Goal: Navigation & Orientation: Understand site structure

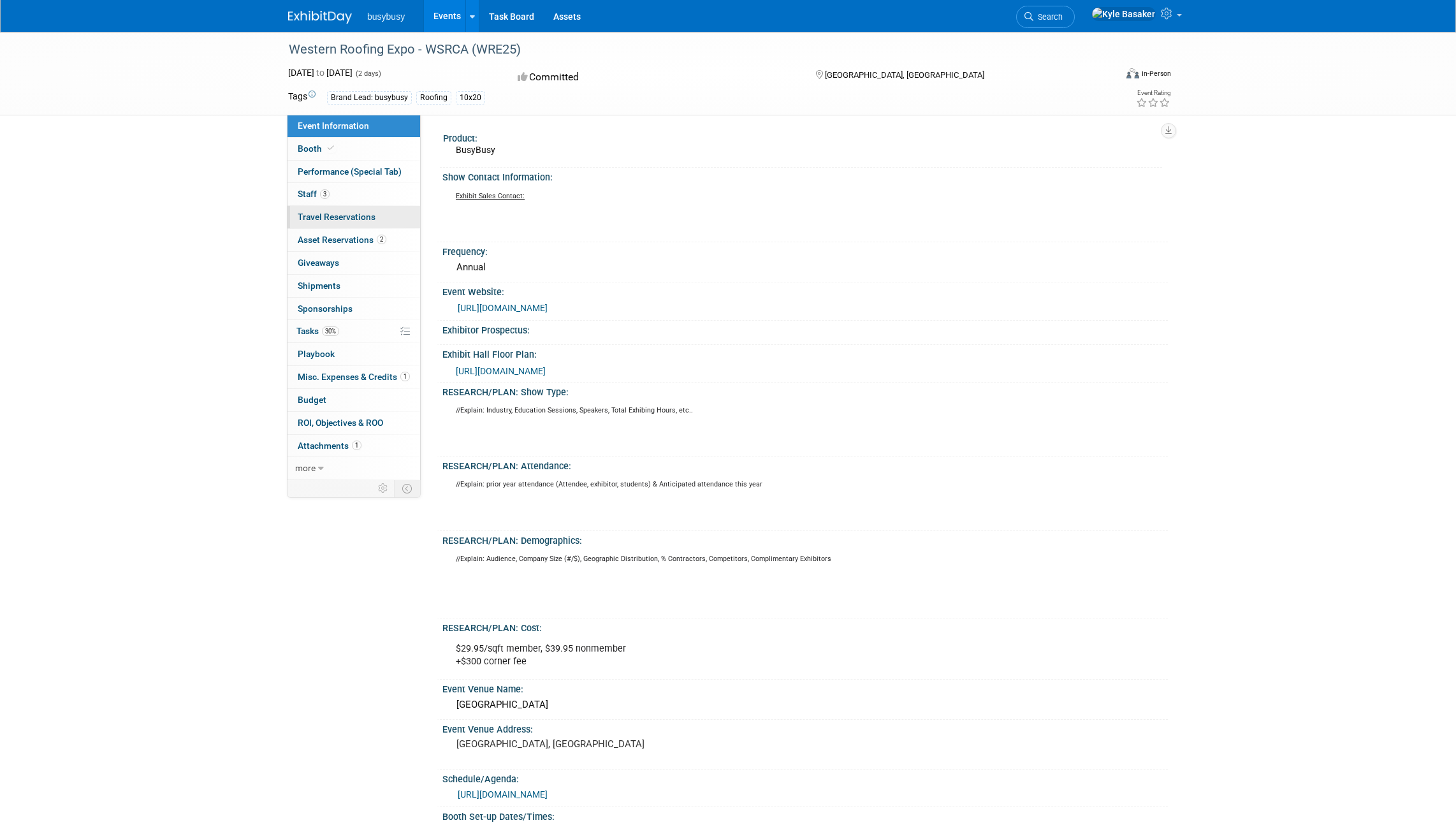
drag, startPoint x: 0, startPoint y: 0, endPoint x: 373, endPoint y: 217, distance: 431.5
click at [373, 217] on span "Travel Reservations 0" at bounding box center [337, 216] width 78 height 10
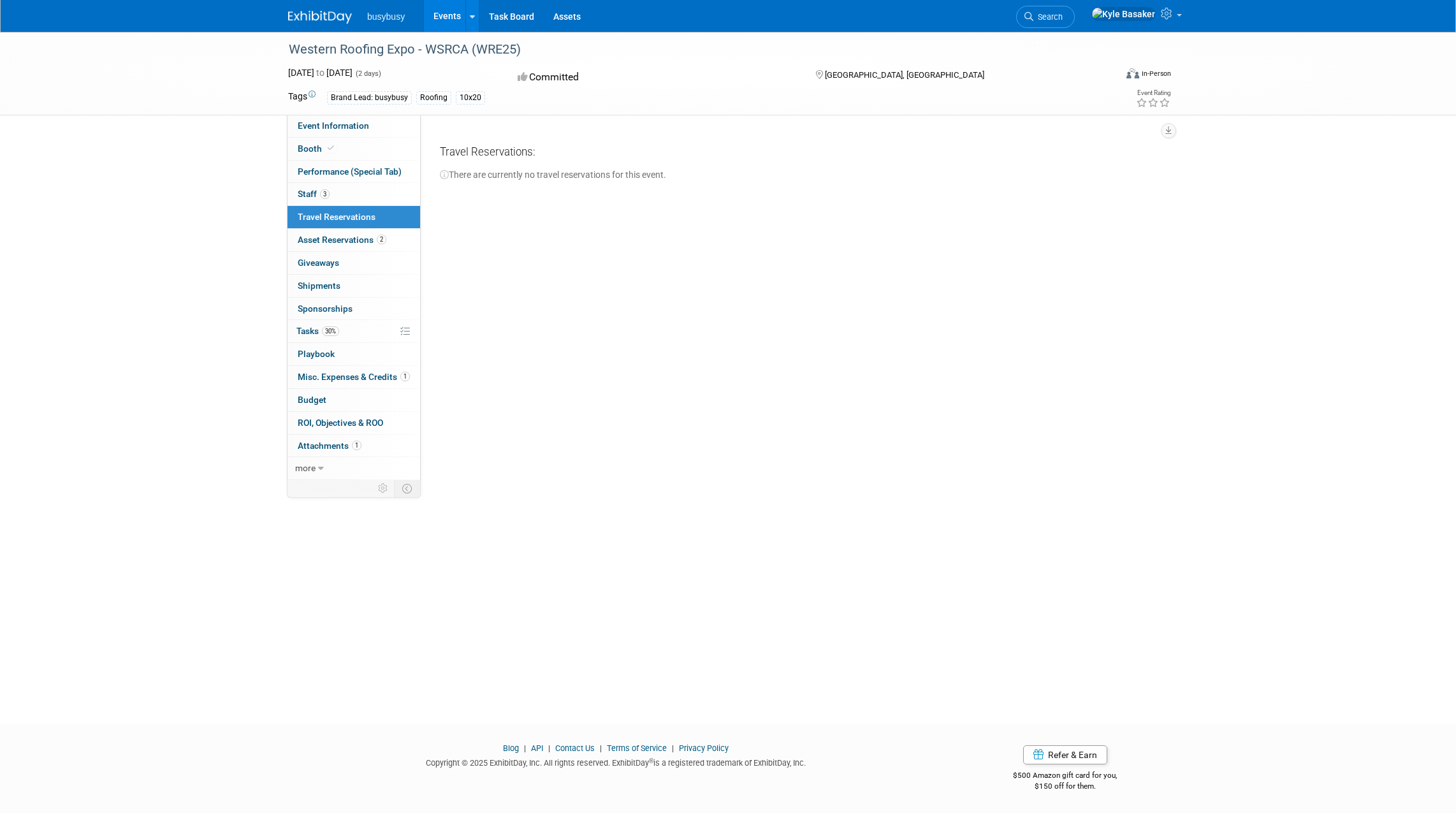
click at [353, 149] on link "Booth" at bounding box center [354, 149] width 132 height 22
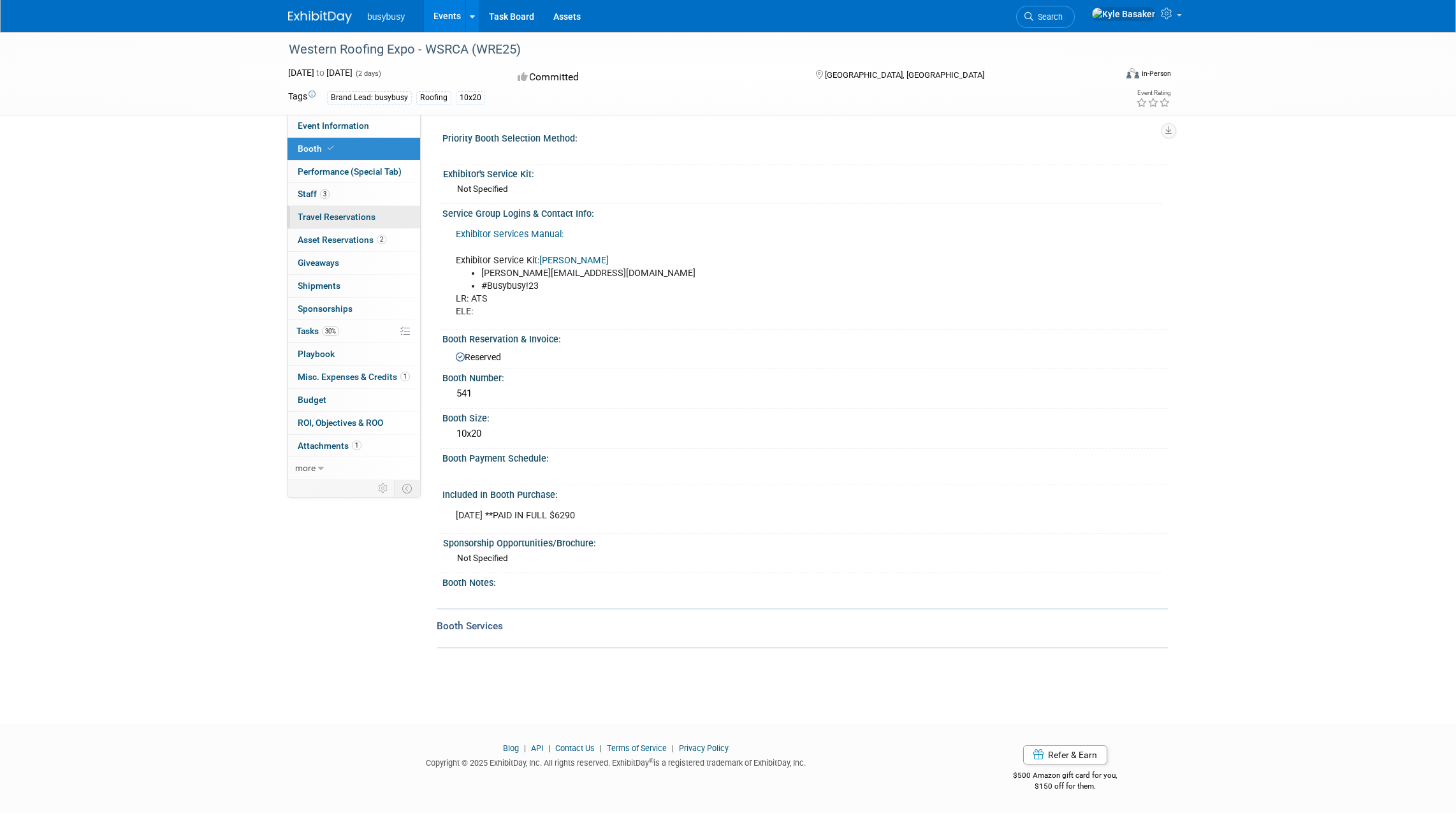
click at [352, 195] on link "3 Staff 3" at bounding box center [354, 195] width 132 height 22
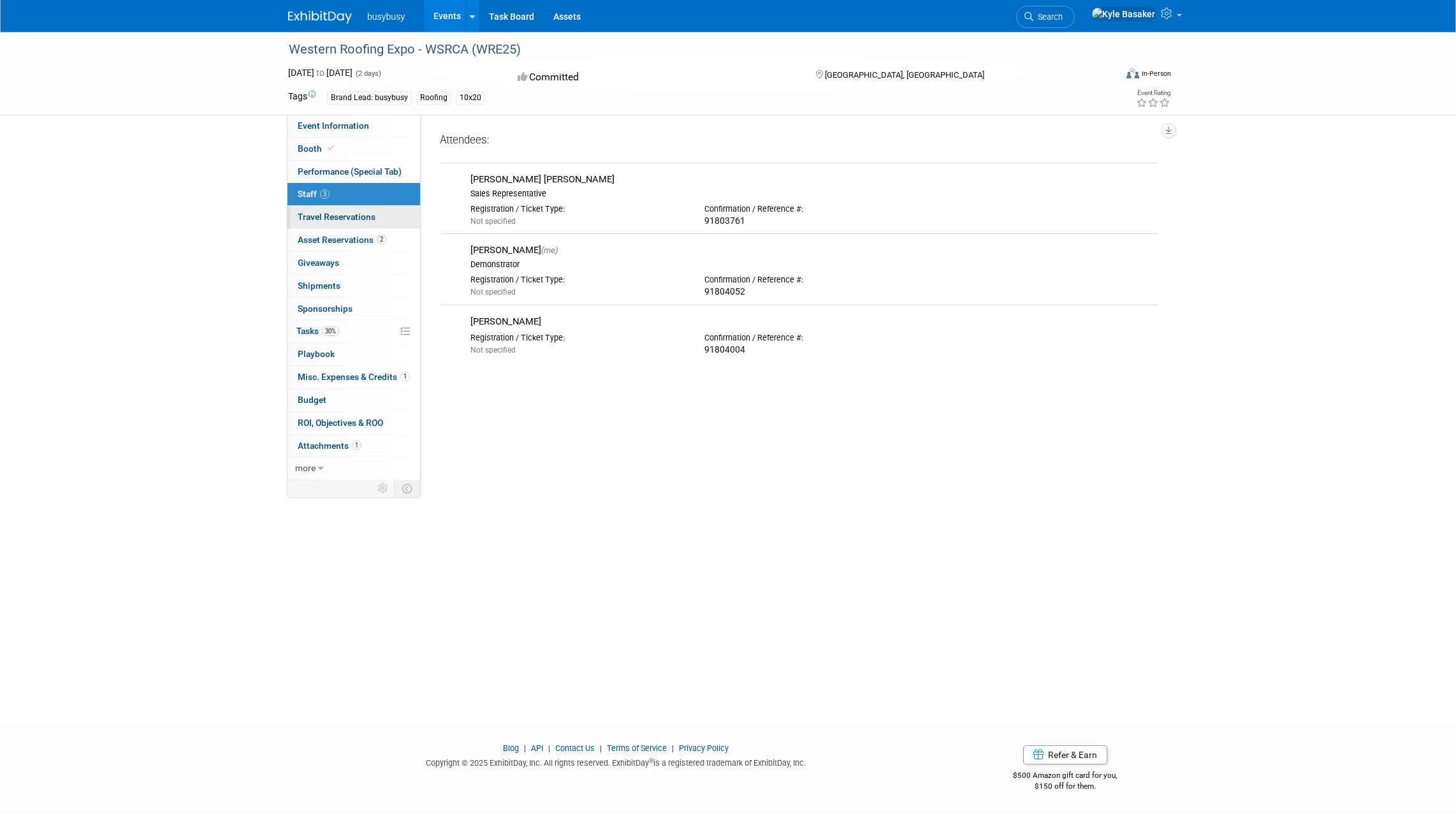
drag, startPoint x: 373, startPoint y: 217, endPoint x: 386, endPoint y: 217, distance: 13.0
click at [386, 217] on link "0 Travel Reservations 0" at bounding box center [354, 217] width 132 height 22
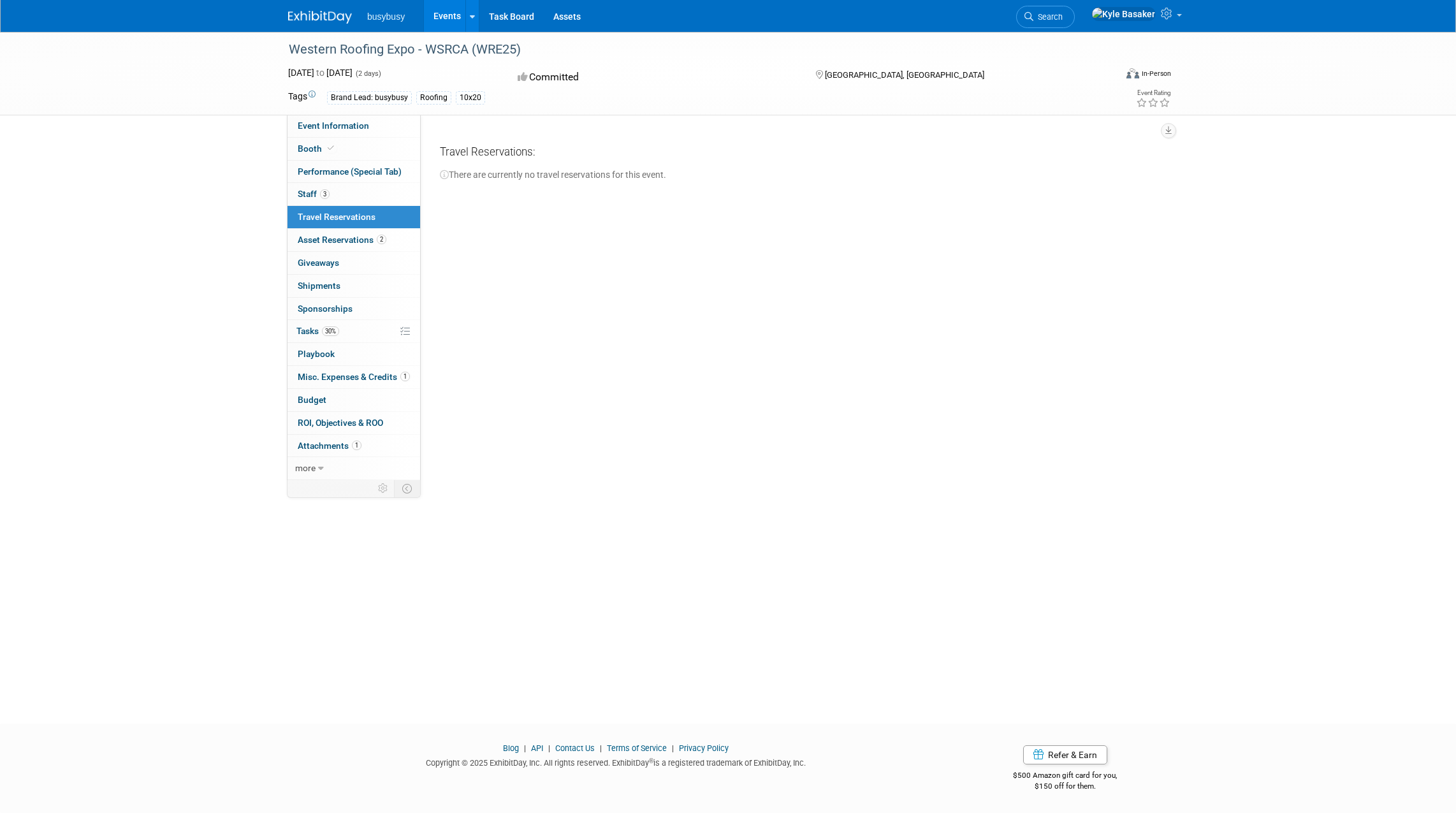
click at [394, 237] on link "2 Asset Reservations 2" at bounding box center [354, 240] width 132 height 22
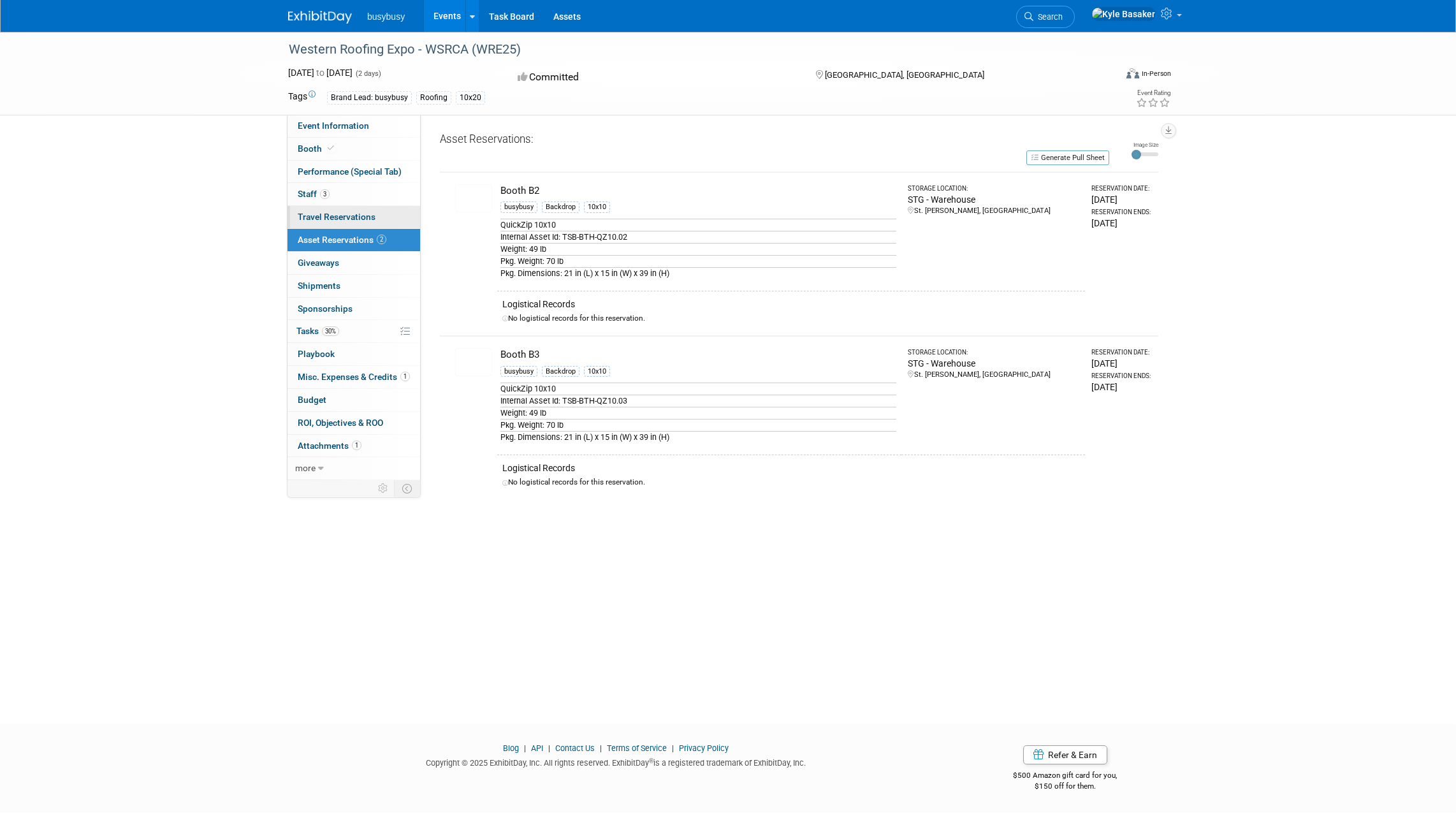
click at [386, 266] on link "0 Giveaways 0" at bounding box center [354, 263] width 132 height 22
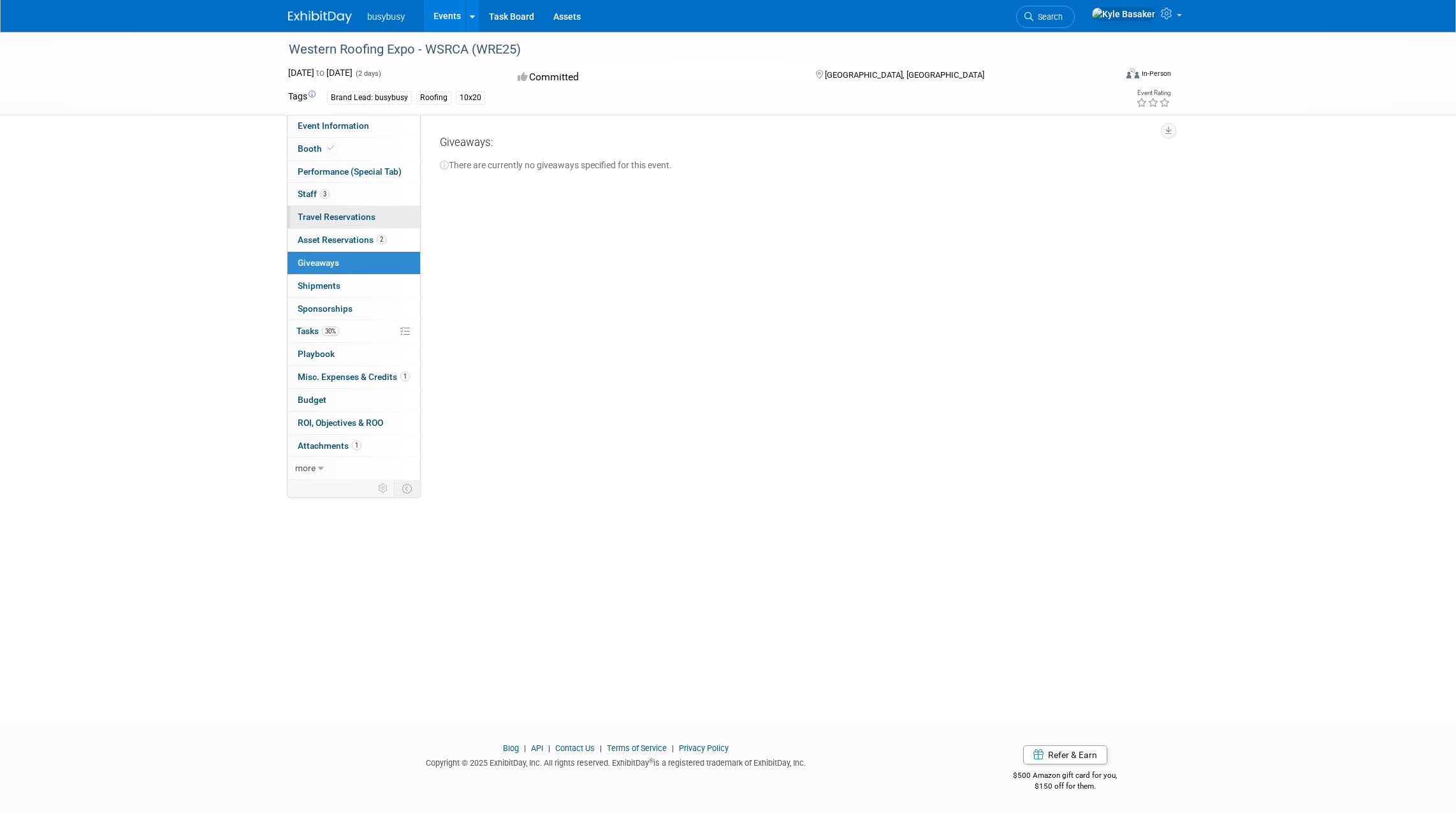
click at [383, 282] on link "0 Shipments 0" at bounding box center [354, 286] width 132 height 22
click at [375, 313] on link "0 Sponsorships 0" at bounding box center [354, 309] width 132 height 22
click at [373, 329] on link "30% Tasks 30%" at bounding box center [354, 331] width 132 height 22
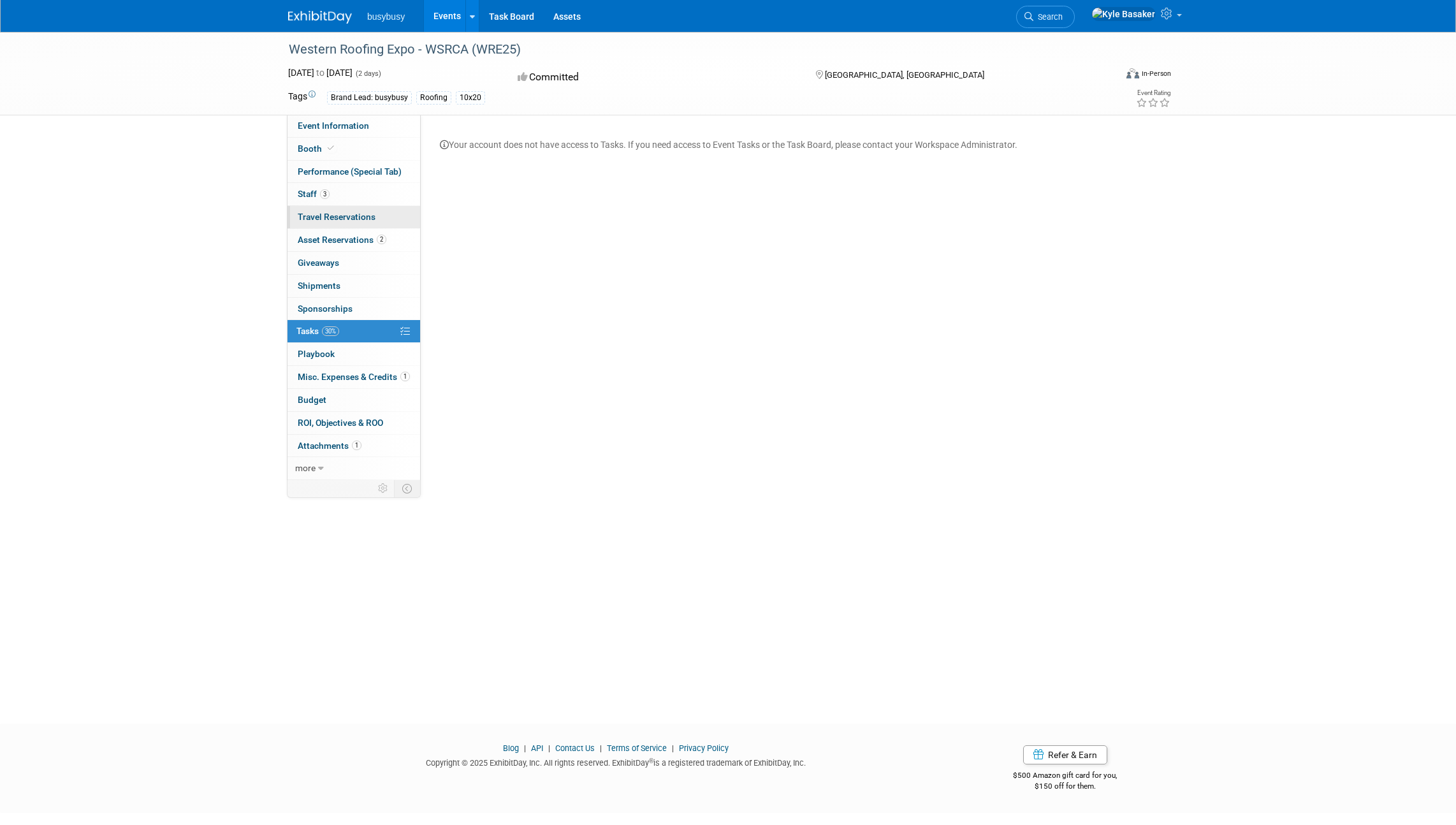
click at [375, 343] on link "0 Playbook 0" at bounding box center [354, 354] width 132 height 22
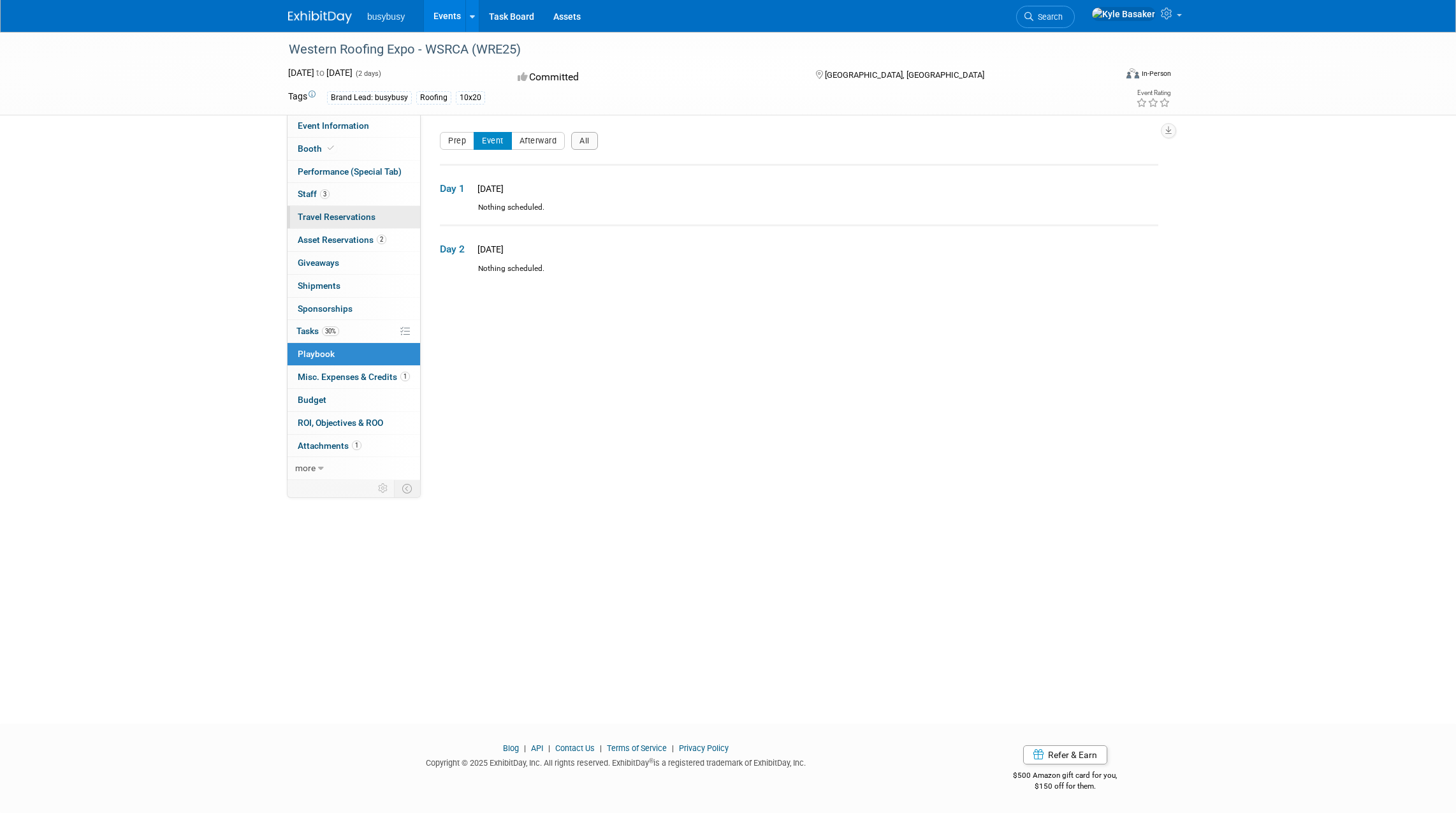
click at [378, 377] on span "Misc. Expenses & Credits 1" at bounding box center [354, 376] width 113 height 10
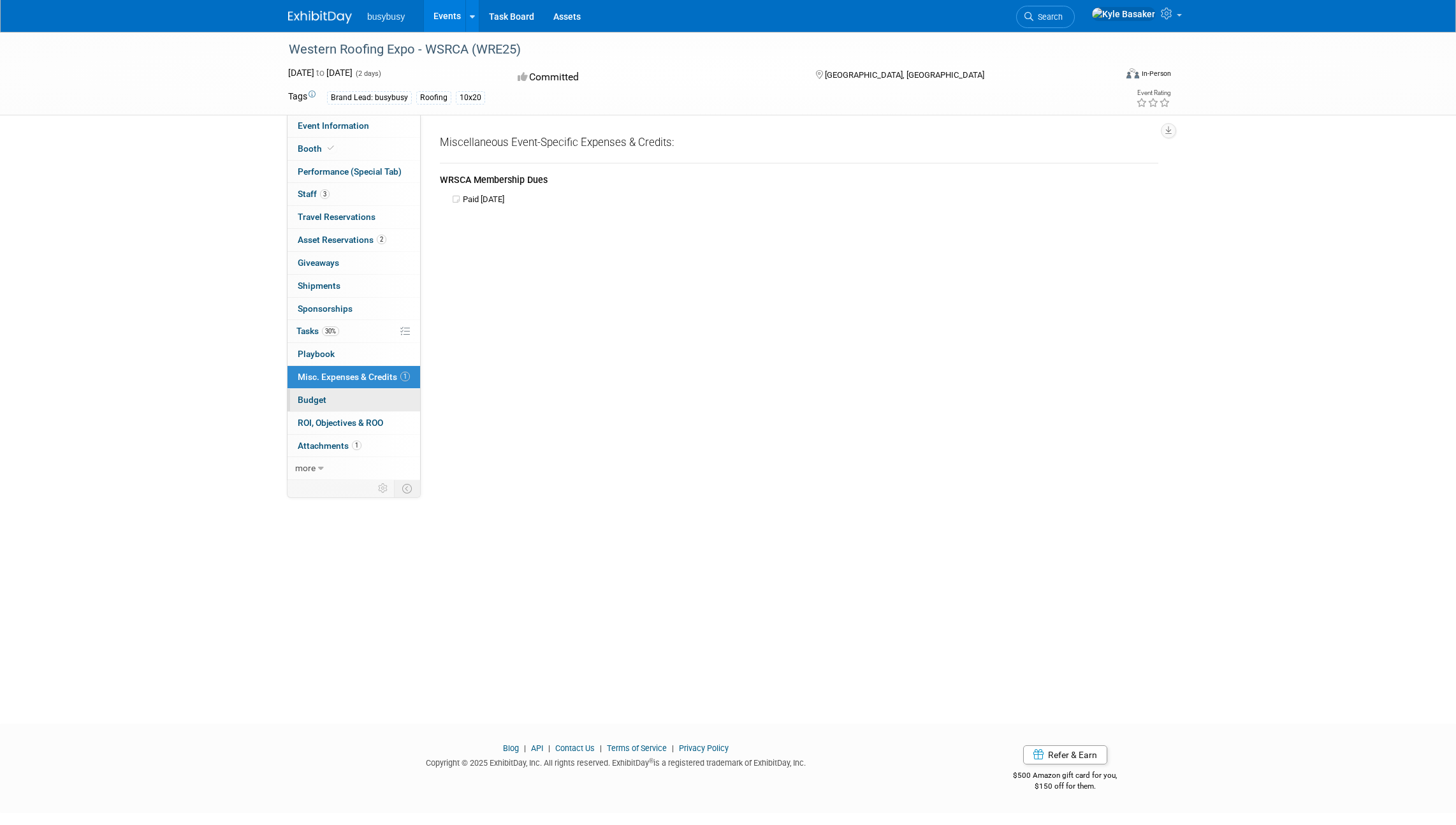
drag, startPoint x: 386, startPoint y: 217, endPoint x: 373, endPoint y: 389, distance: 172.5
click at [373, 389] on div "Event Information Event Info Booth Booth Performance (Special Tab) Performance …" at bounding box center [354, 297] width 134 height 365
click at [373, 399] on link "Budget" at bounding box center [354, 400] width 132 height 22
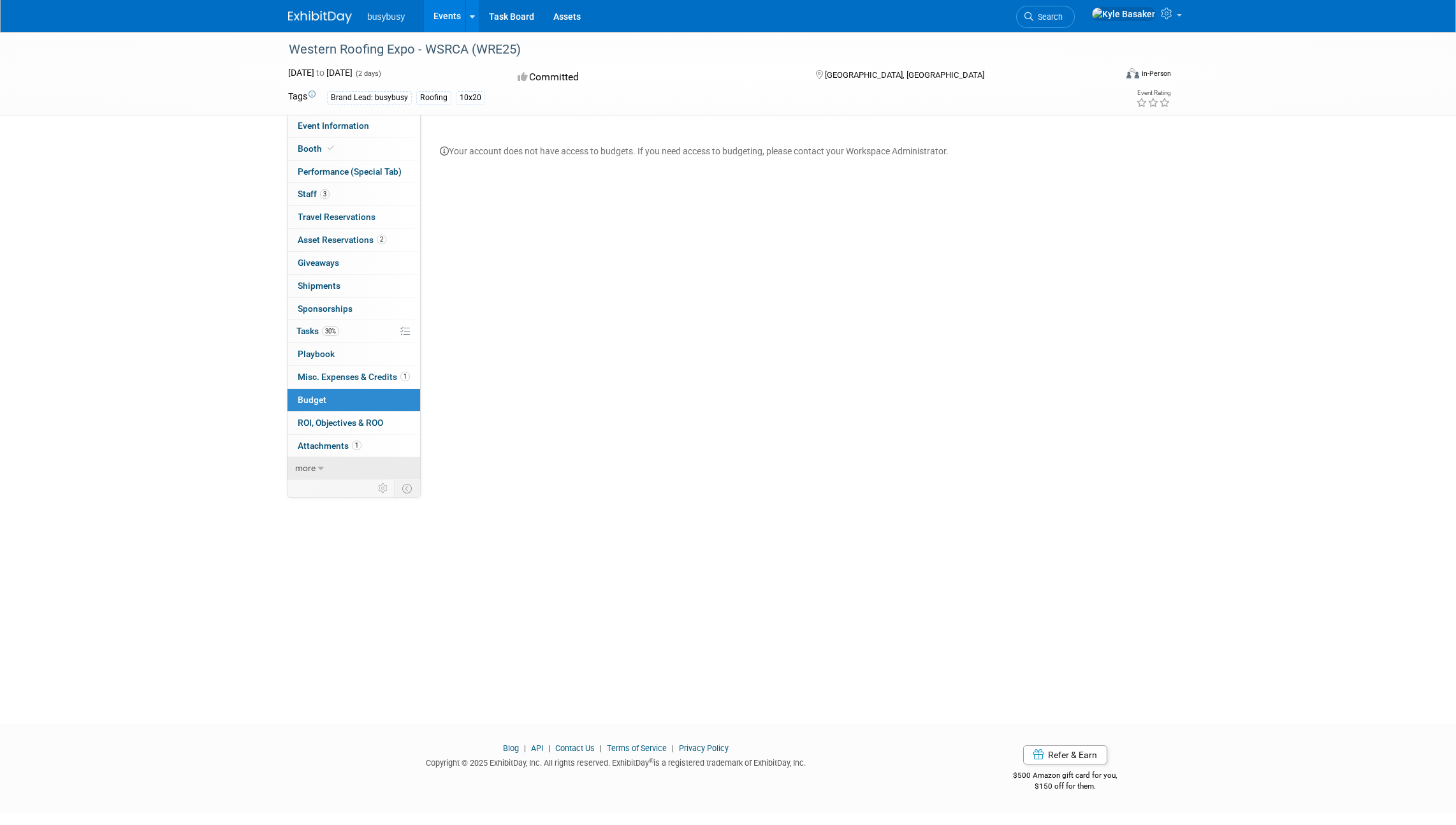
drag, startPoint x: 373, startPoint y: 389, endPoint x: 343, endPoint y: 472, distance: 88.3
click at [343, 472] on link "more" at bounding box center [354, 468] width 132 height 22
click at [373, 130] on link "Event Information" at bounding box center [354, 126] width 132 height 22
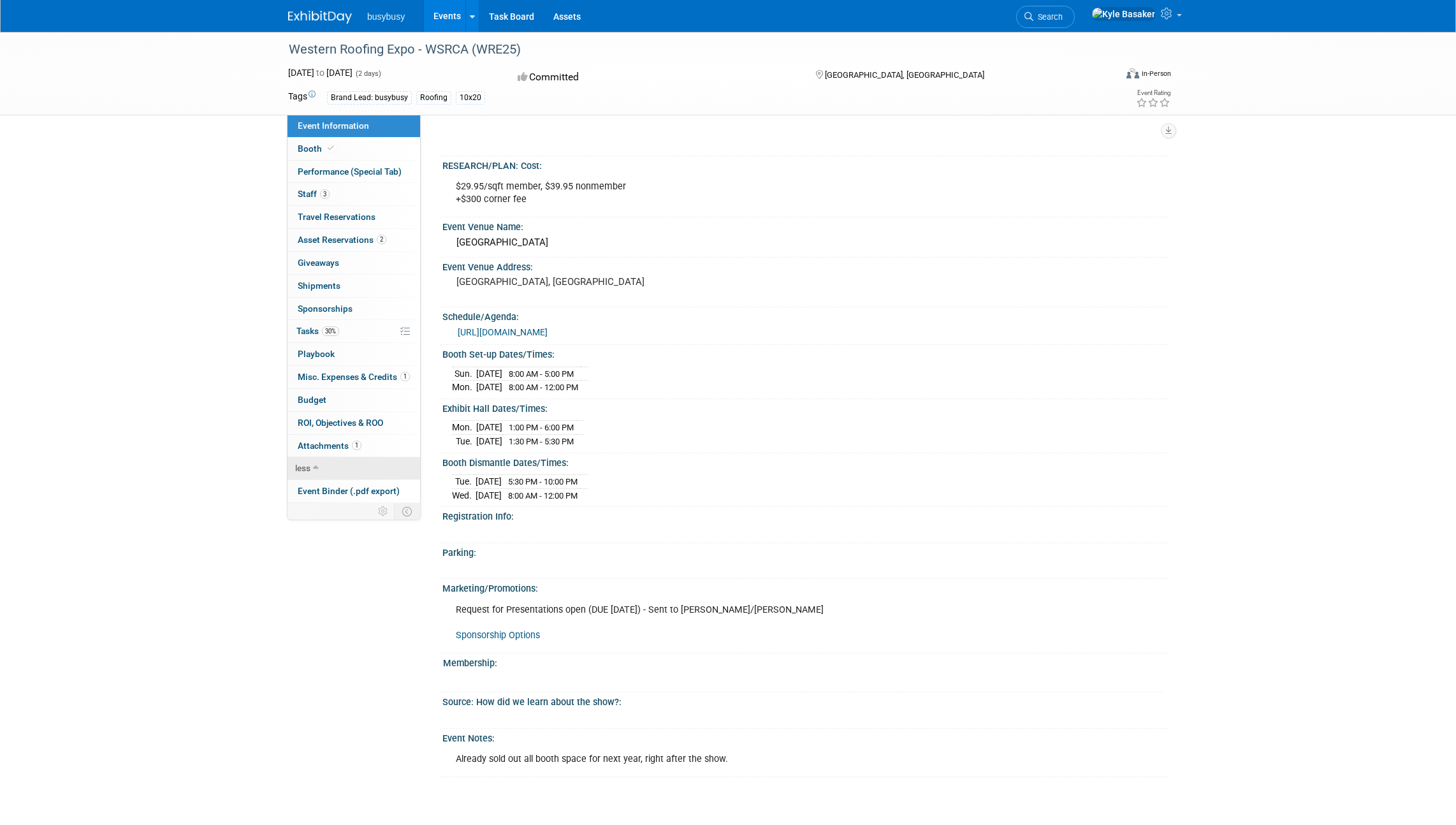
scroll to position [472, 0]
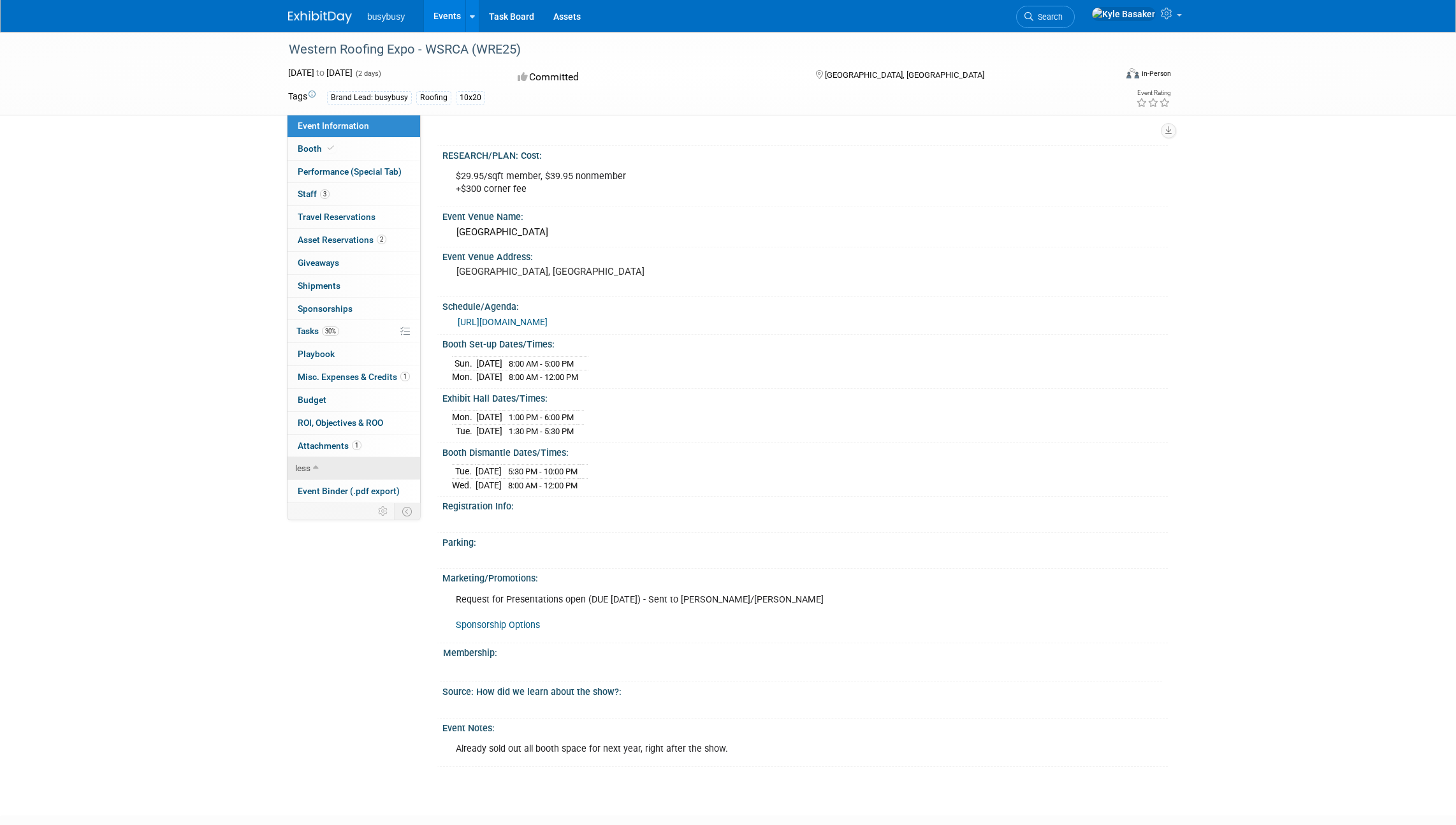
click at [381, 445] on link "1 Attachments 1" at bounding box center [354, 446] width 132 height 22
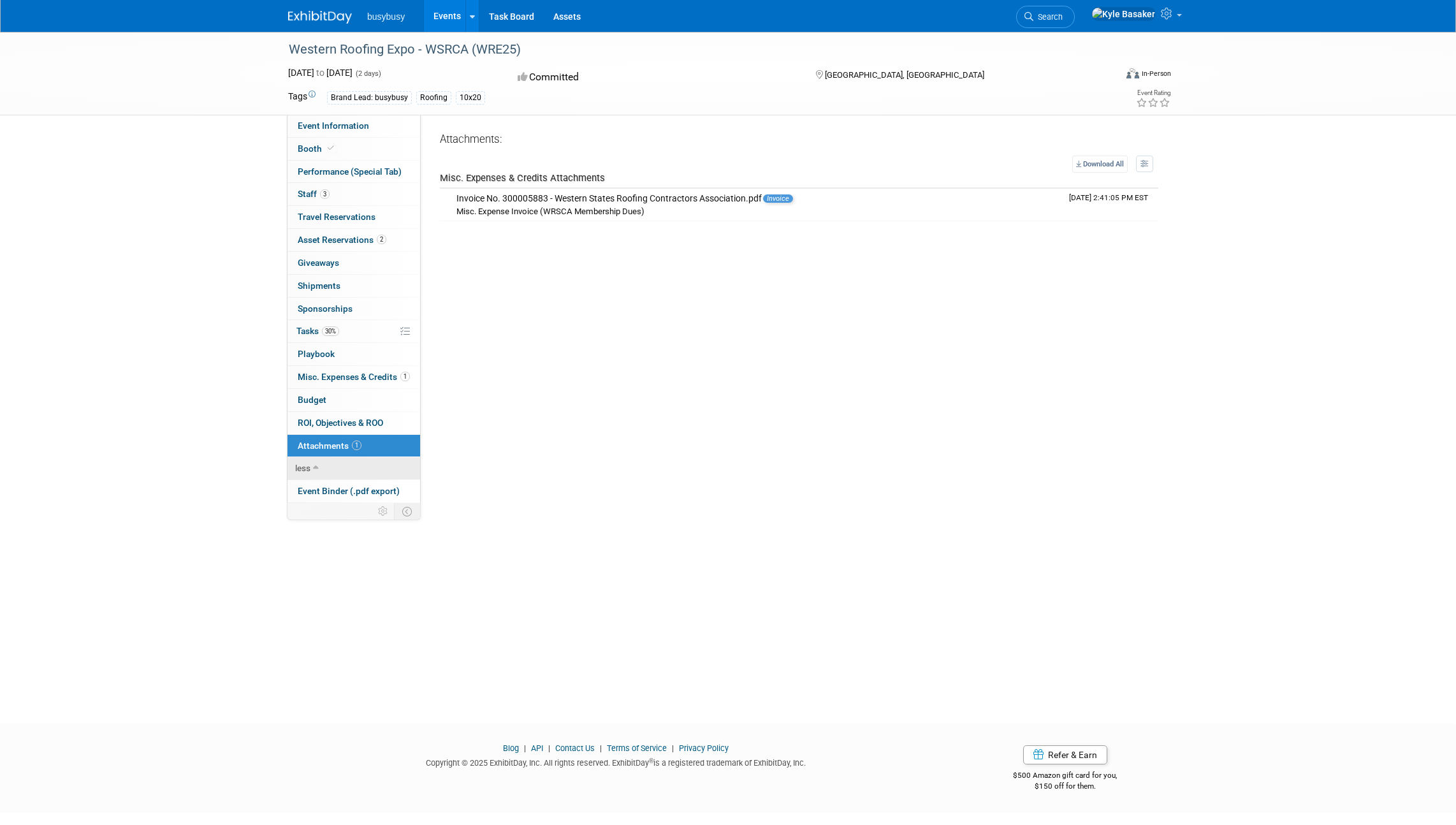
click at [364, 221] on span "Travel Reservations 0" at bounding box center [337, 216] width 78 height 10
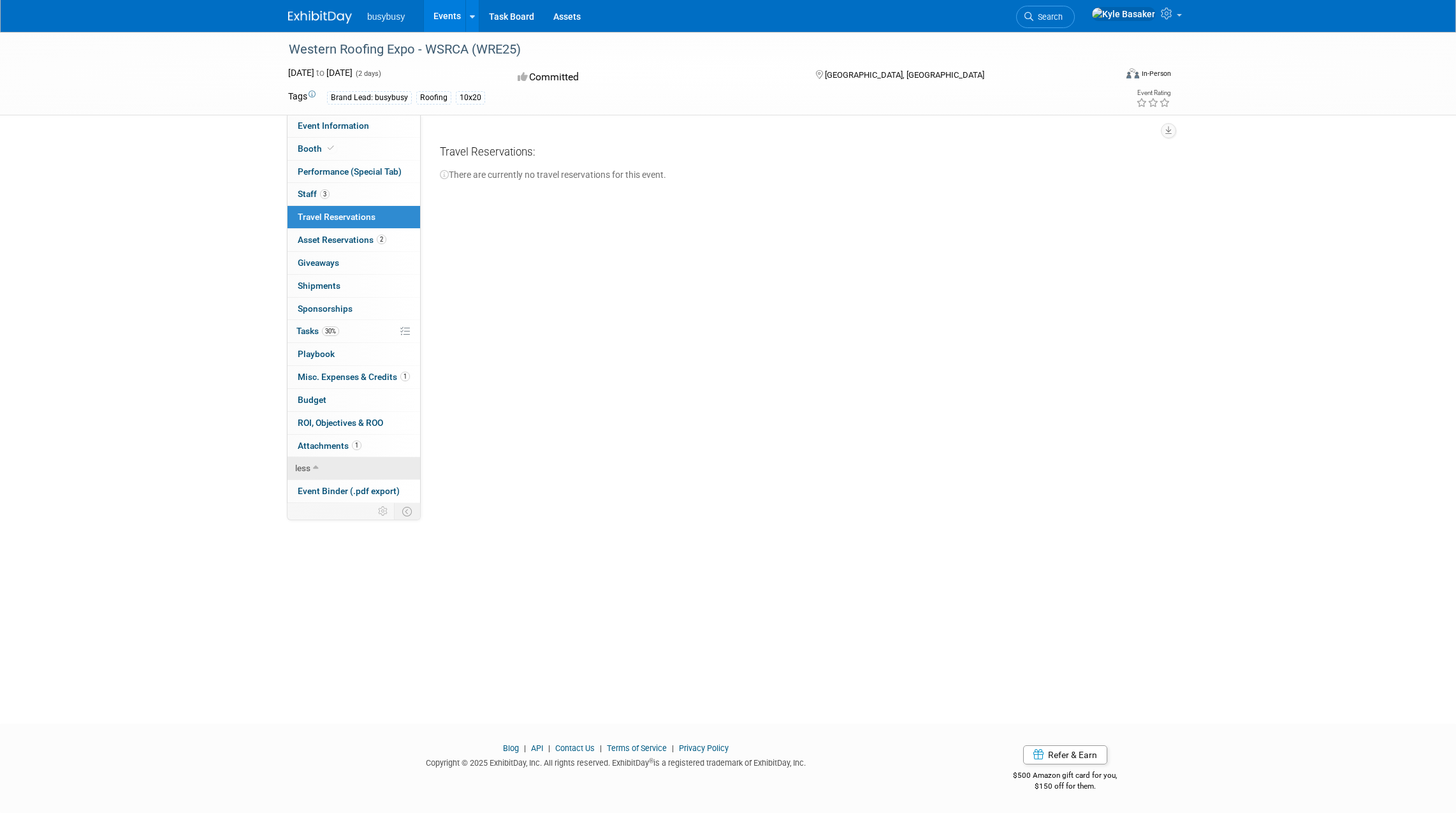
click at [353, 251] on link "0 Giveaways 0" at bounding box center [354, 263] width 132 height 22
click at [361, 225] on link "0 Travel Reservations 0" at bounding box center [354, 217] width 132 height 22
click at [339, 494] on span "Event Binder (.pdf export)" at bounding box center [349, 491] width 102 height 10
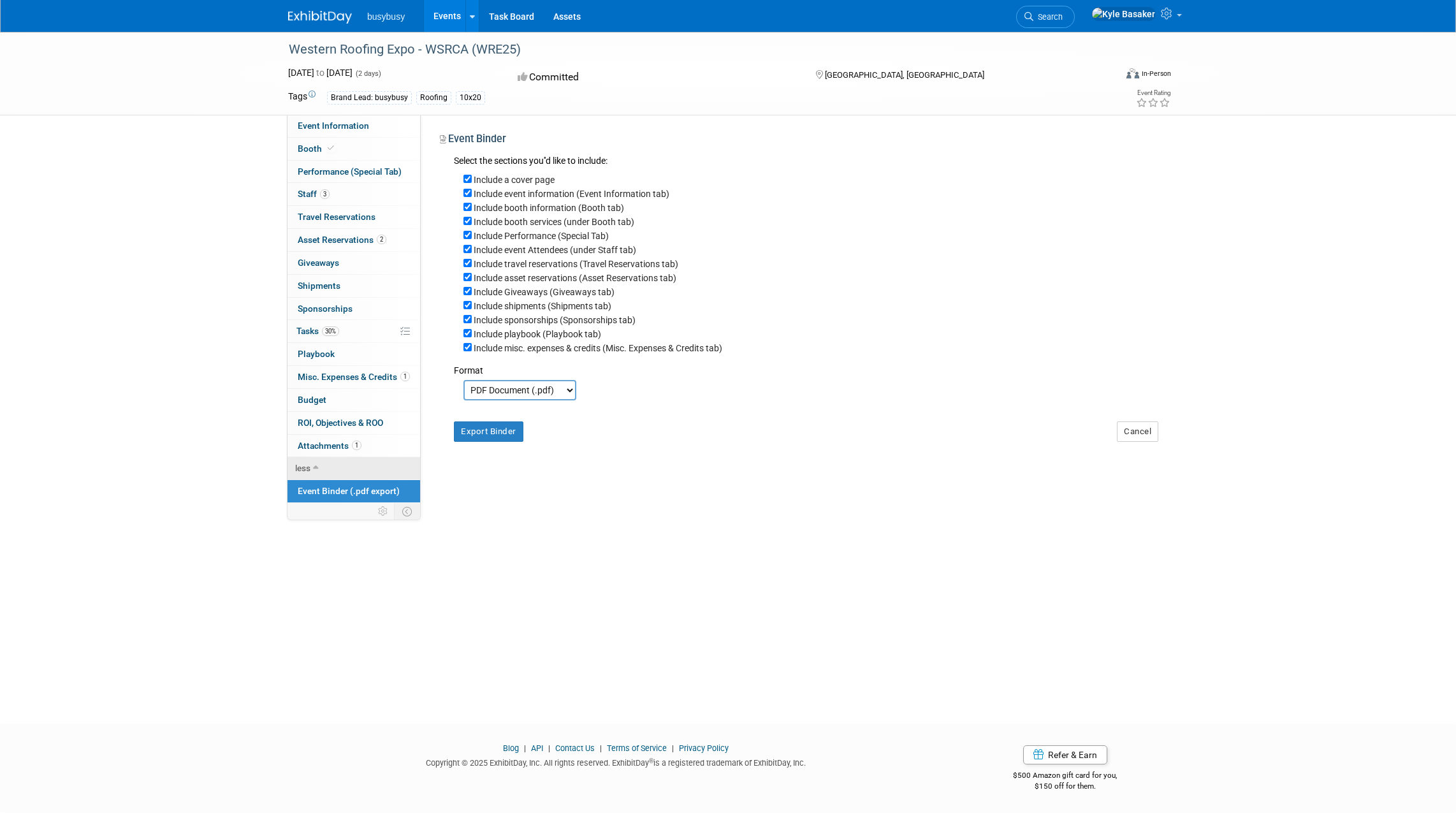
click at [337, 452] on link "1 Attachments 1" at bounding box center [354, 446] width 132 height 22
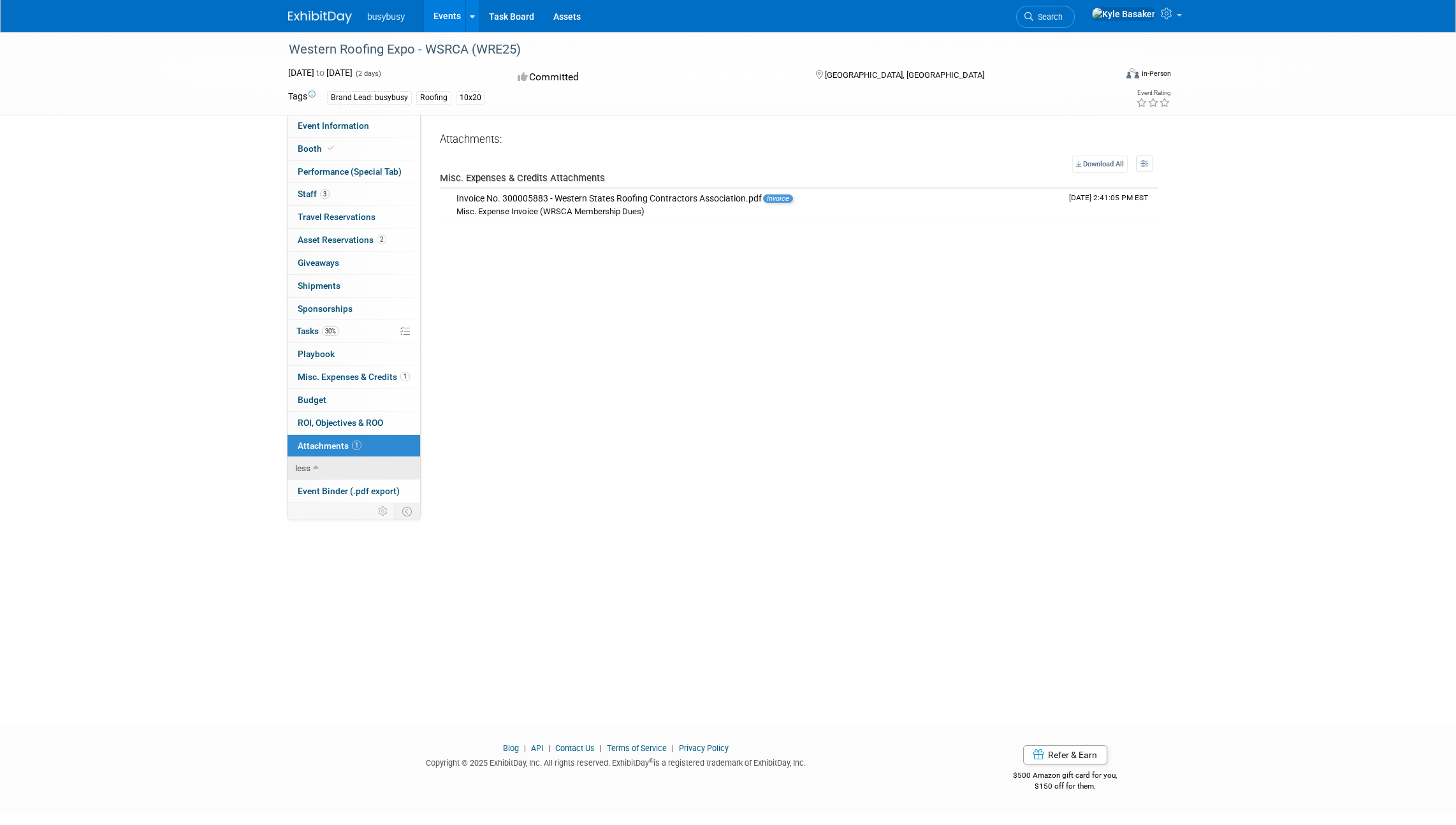
click at [341, 420] on span "ROI, Objectives & ROO 0" at bounding box center [341, 423] width 86 height 10
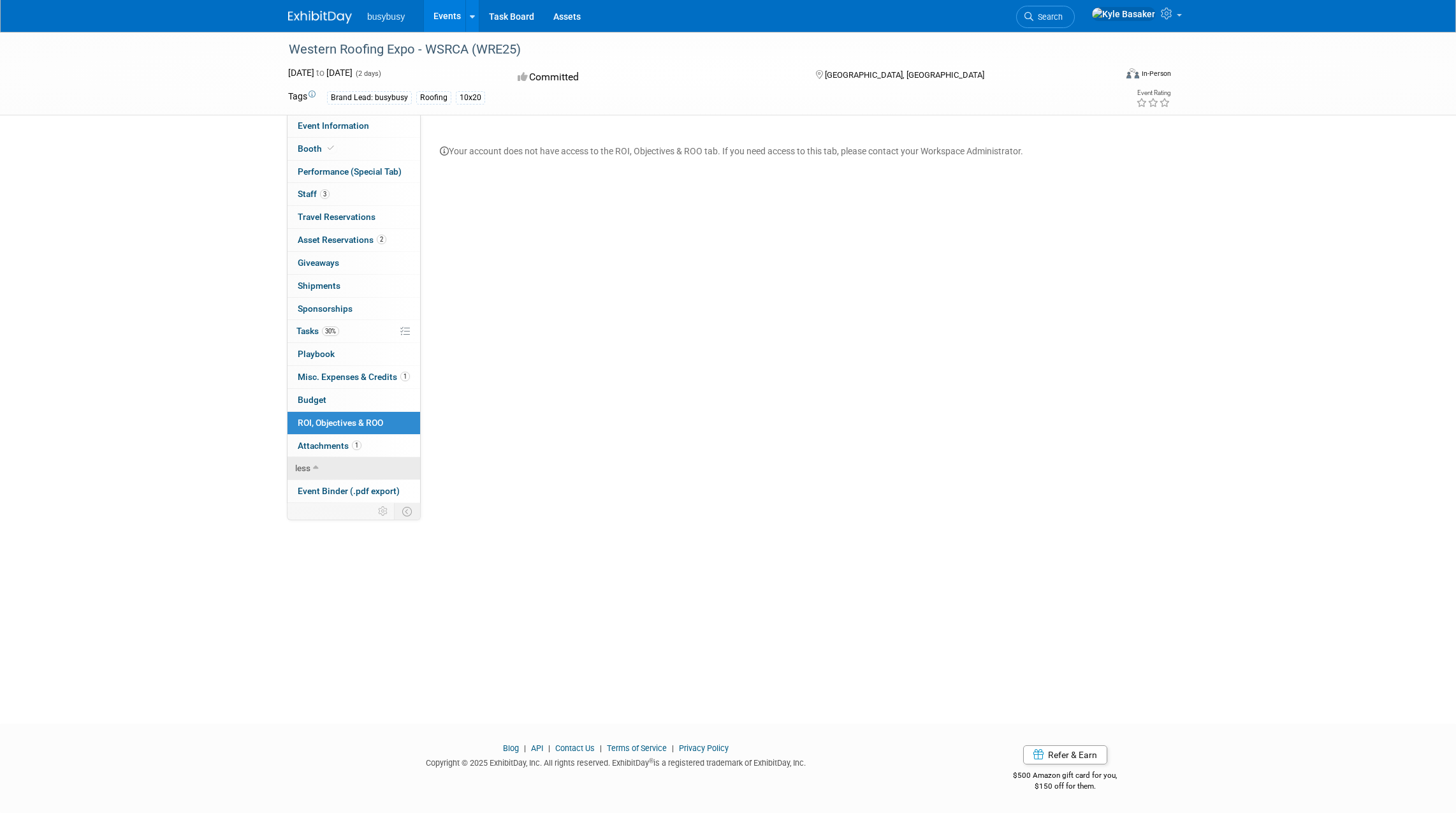
click at [337, 401] on link "Budget" at bounding box center [354, 400] width 132 height 22
click at [335, 376] on span "Misc. Expenses & Credits 1" at bounding box center [354, 376] width 113 height 10
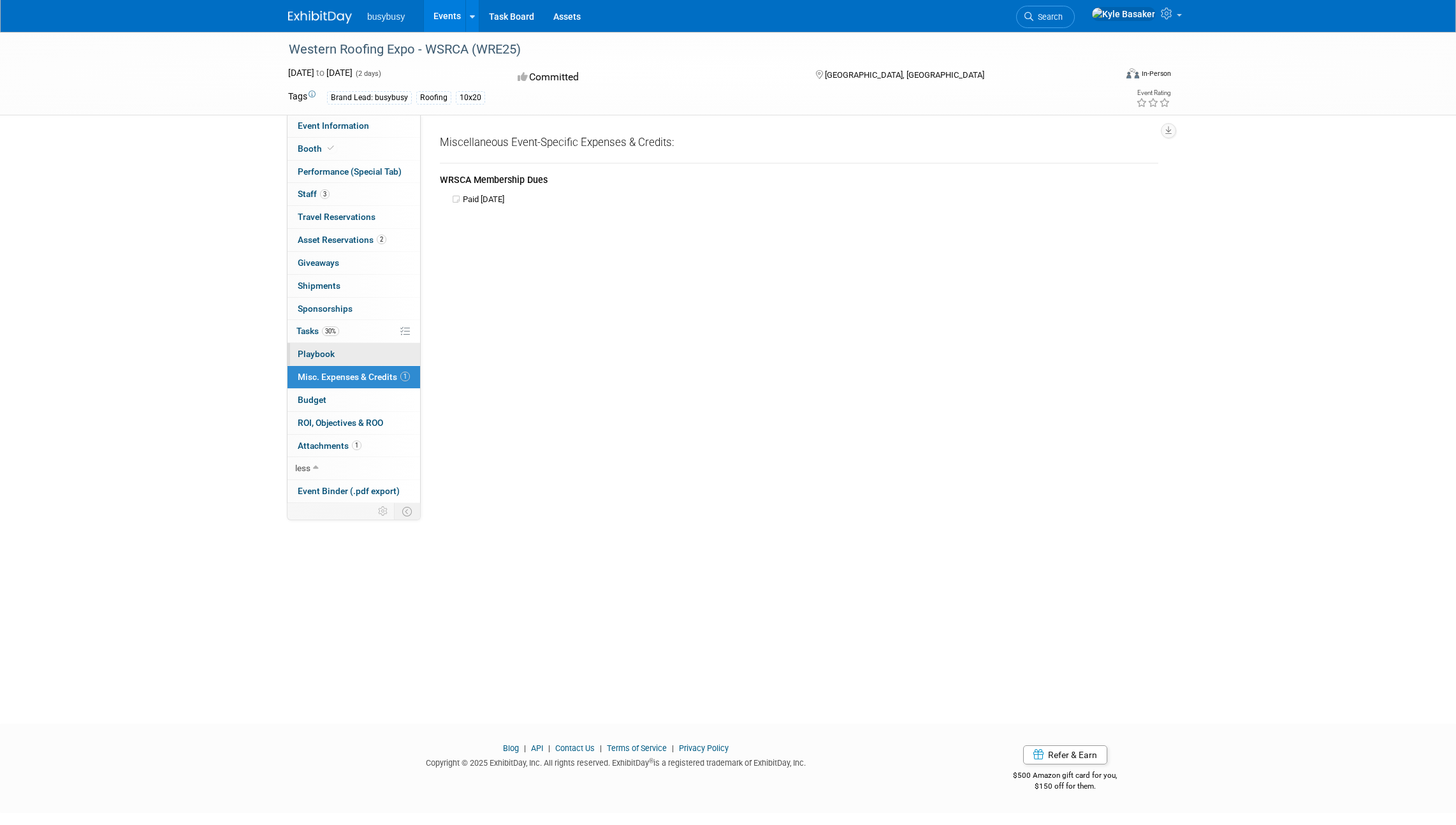
drag, startPoint x: 343, startPoint y: 472, endPoint x: 338, endPoint y: 361, distance: 111.1
click at [338, 361] on link "0 Playbook 0" at bounding box center [354, 354] width 132 height 22
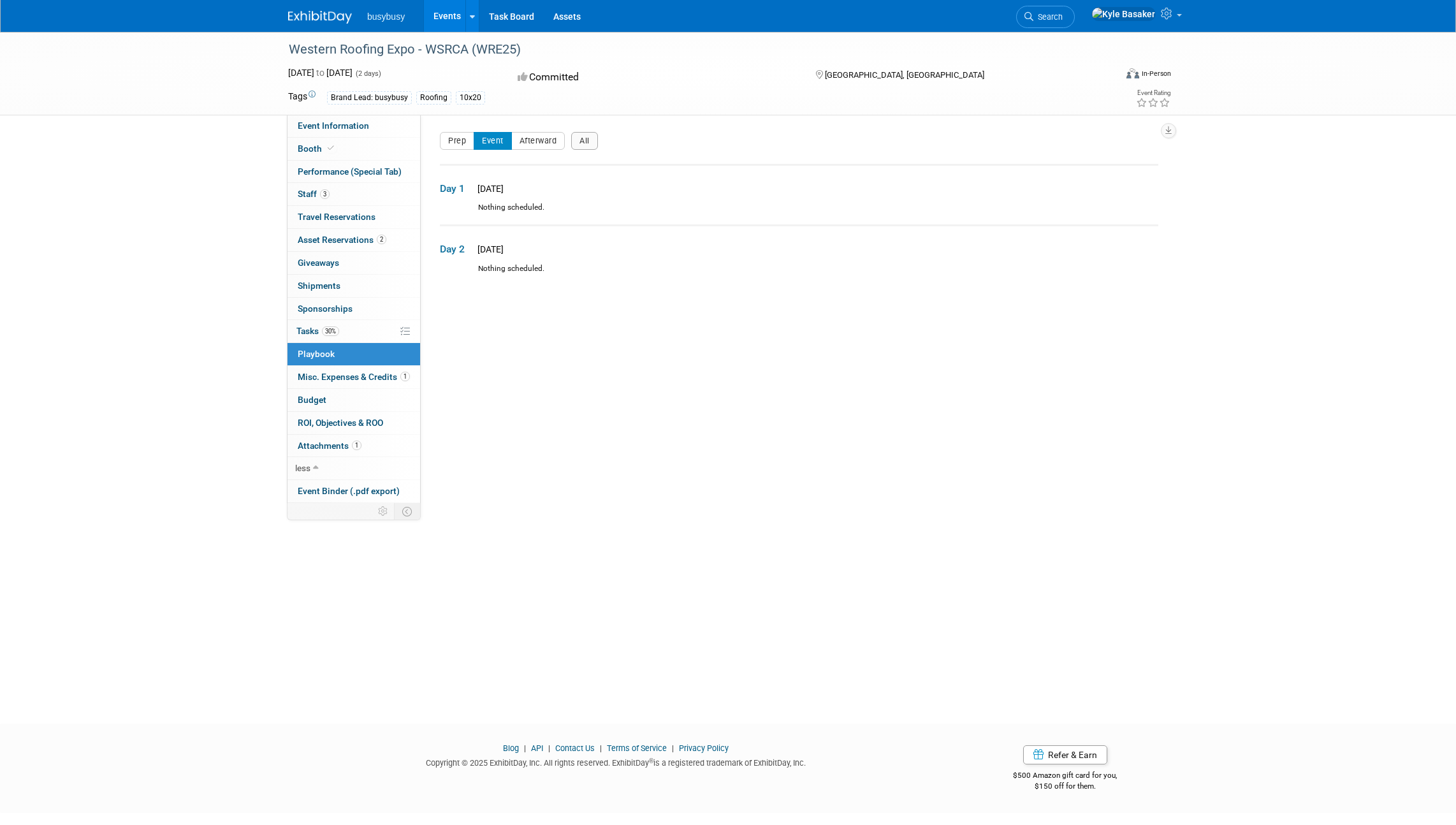
click at [355, 337] on link "30% Tasks 30%" at bounding box center [354, 331] width 132 height 22
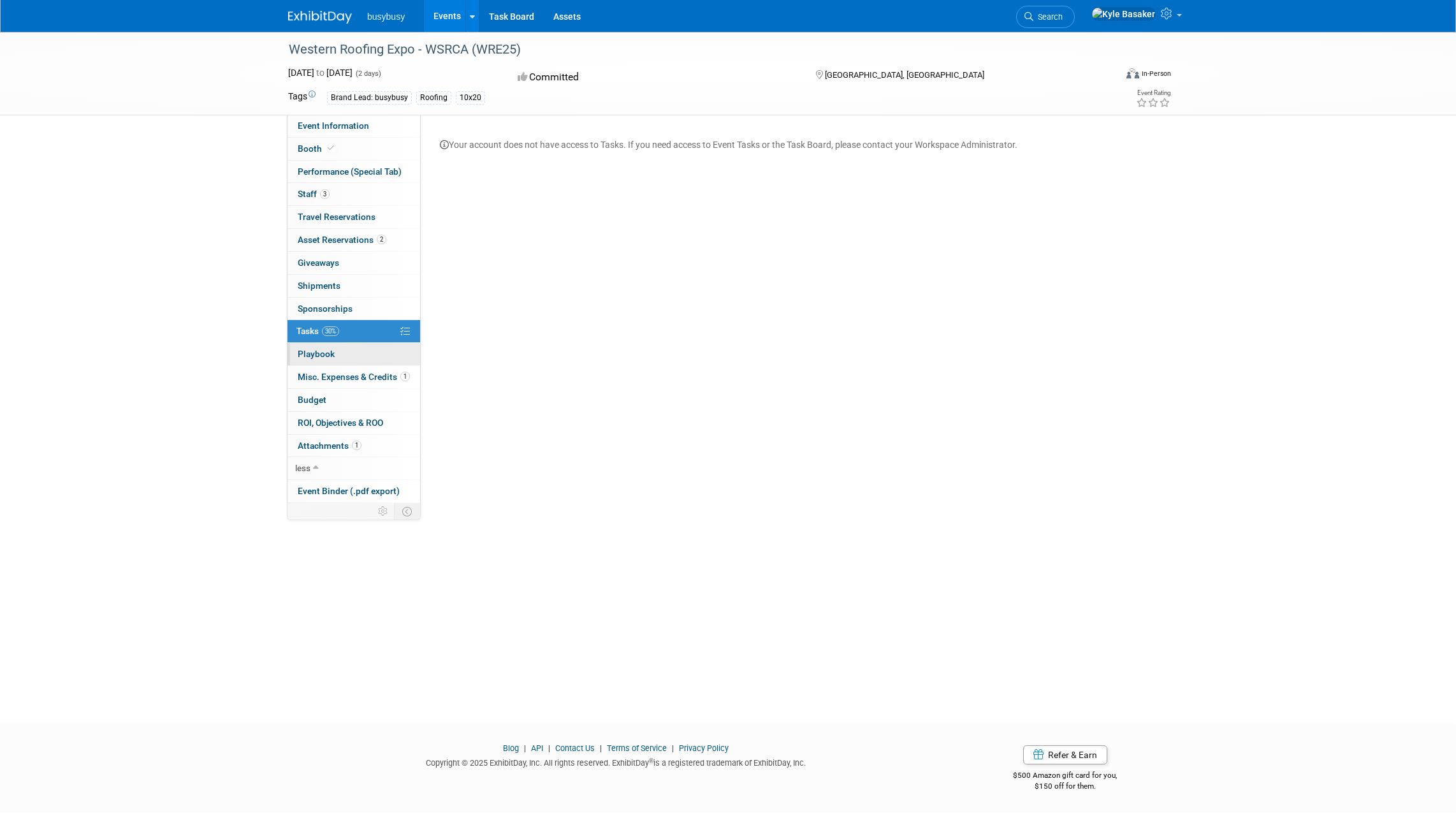
click at [361, 313] on link "0 Sponsorships 0" at bounding box center [354, 309] width 132 height 22
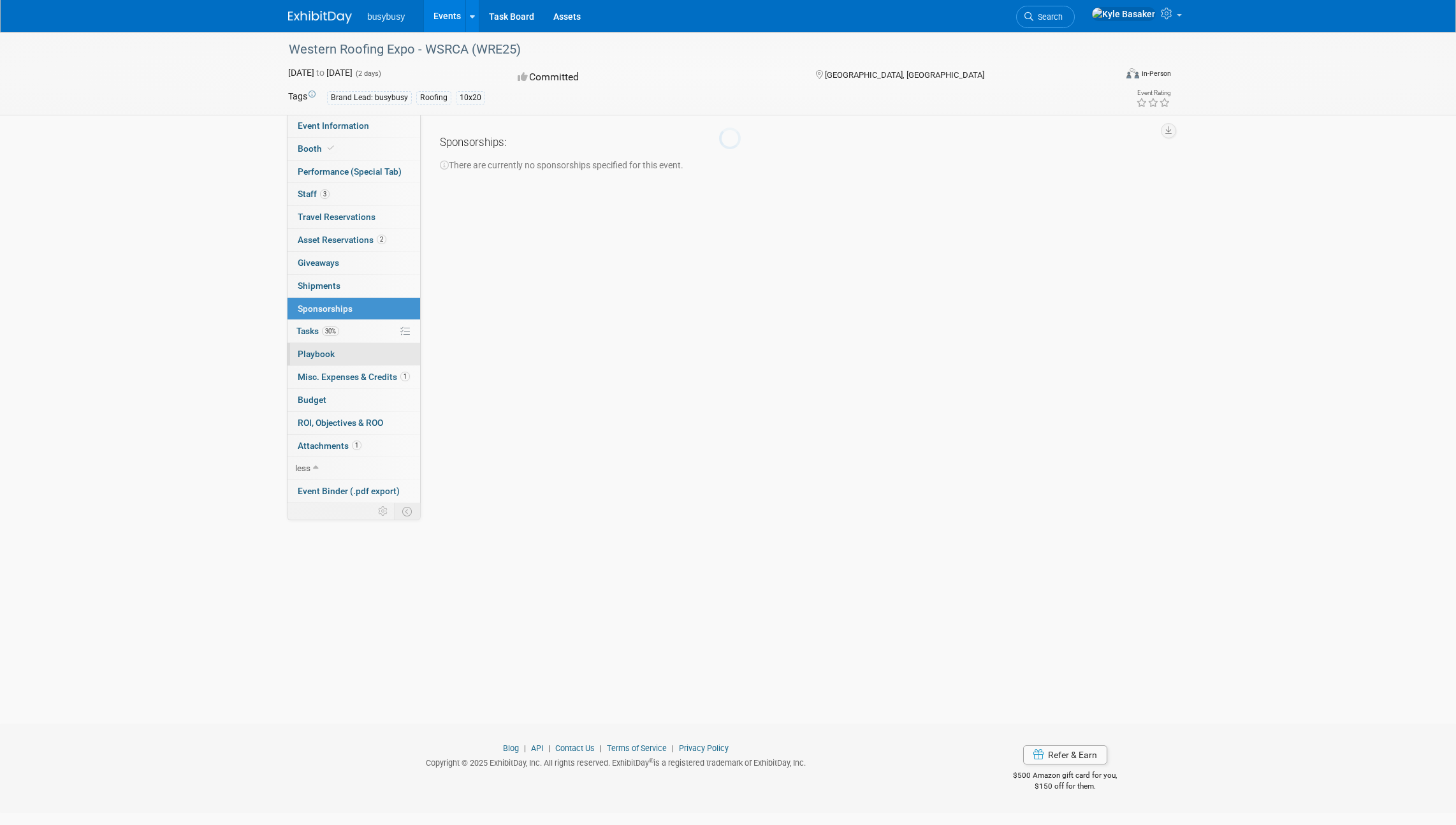
click at [719, 282] on div at bounding box center [727, 412] width 18 height 825
drag, startPoint x: 338, startPoint y: 361, endPoint x: 356, endPoint y: 240, distance: 122.3
click at [356, 240] on span "Asset Reservations 2" at bounding box center [342, 239] width 88 height 10
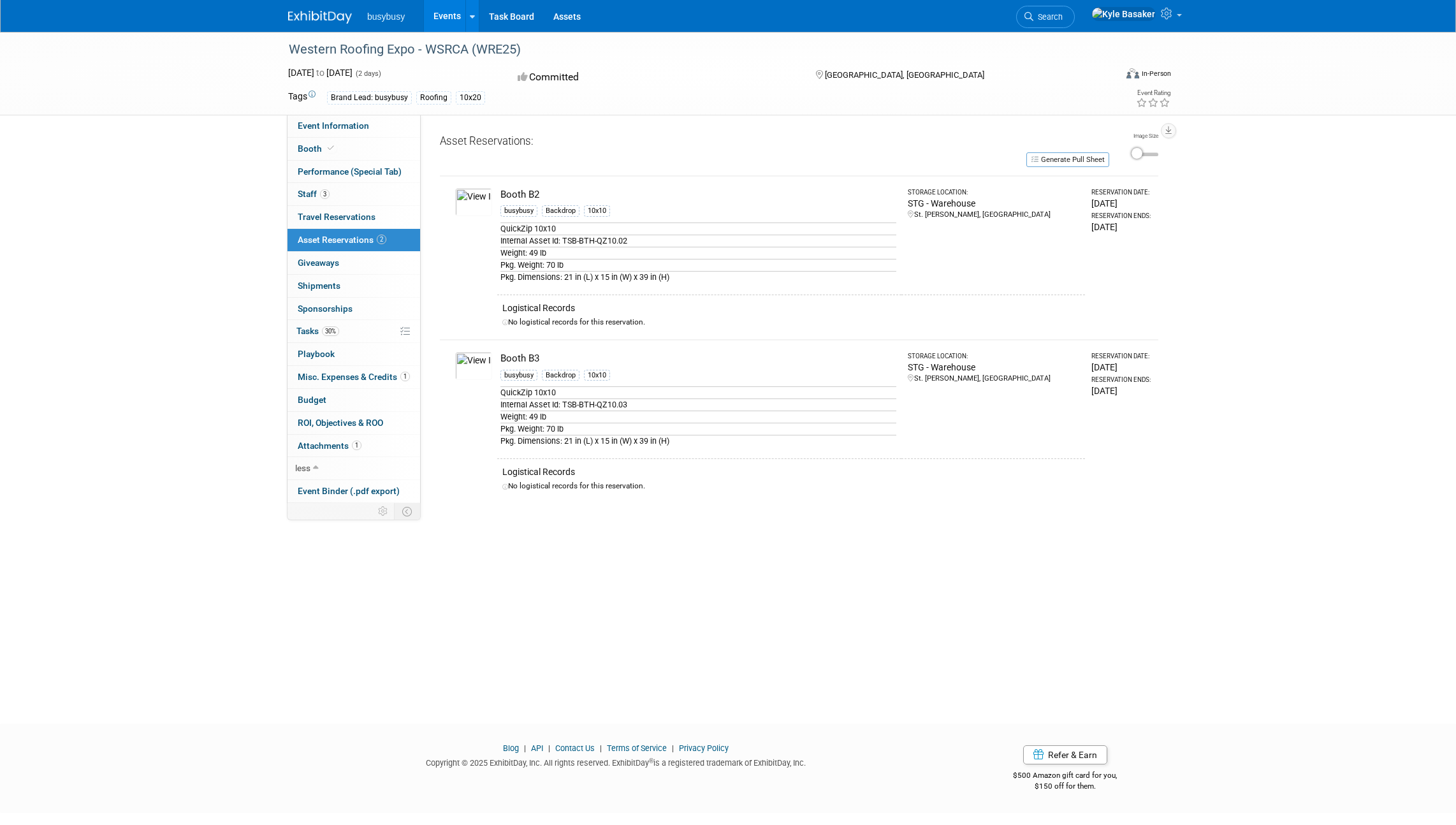
click at [357, 218] on span "Travel Reservations 0" at bounding box center [337, 216] width 78 height 10
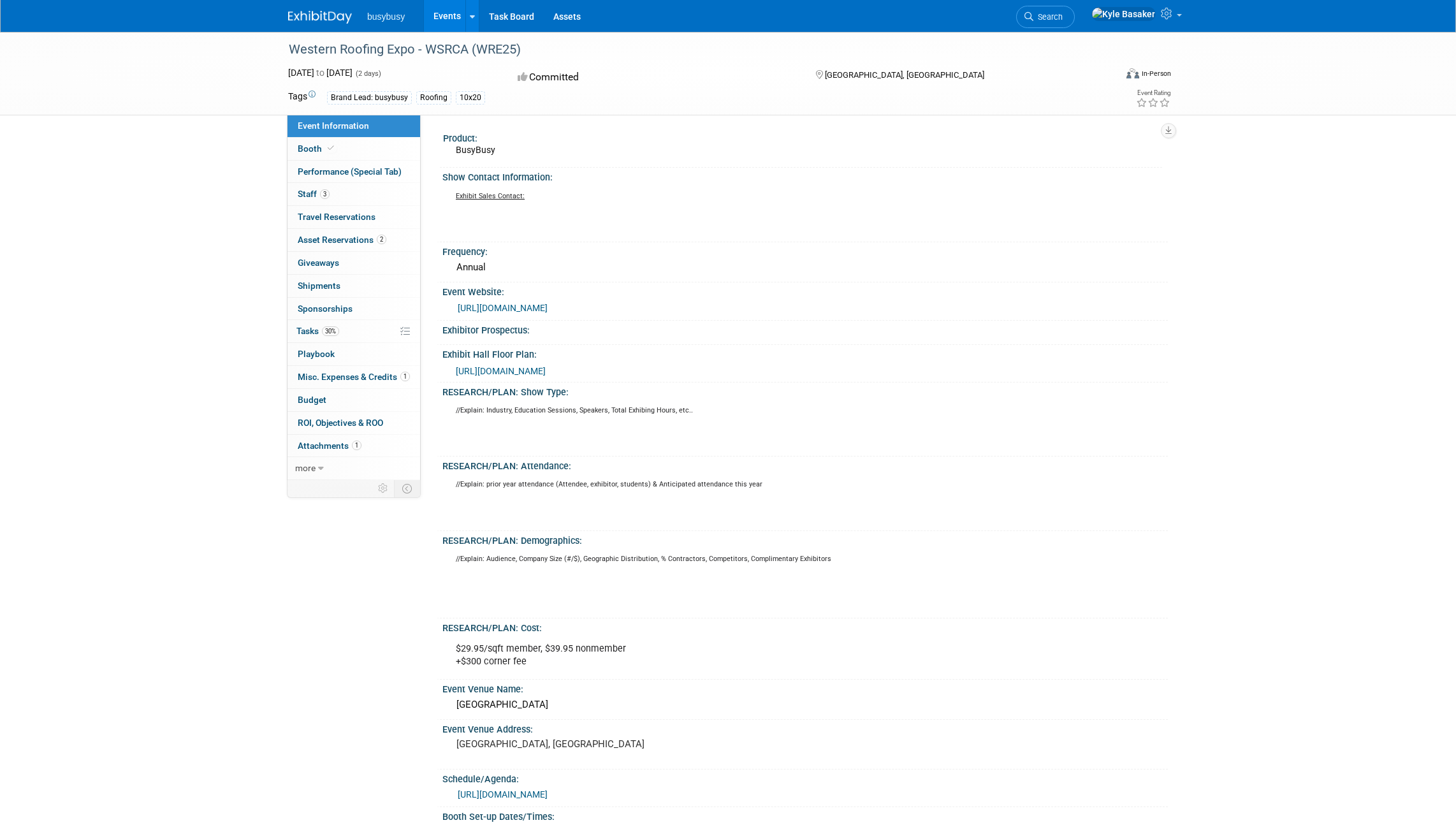
click at [351, 280] on link "0 Shipments 0" at bounding box center [354, 286] width 132 height 22
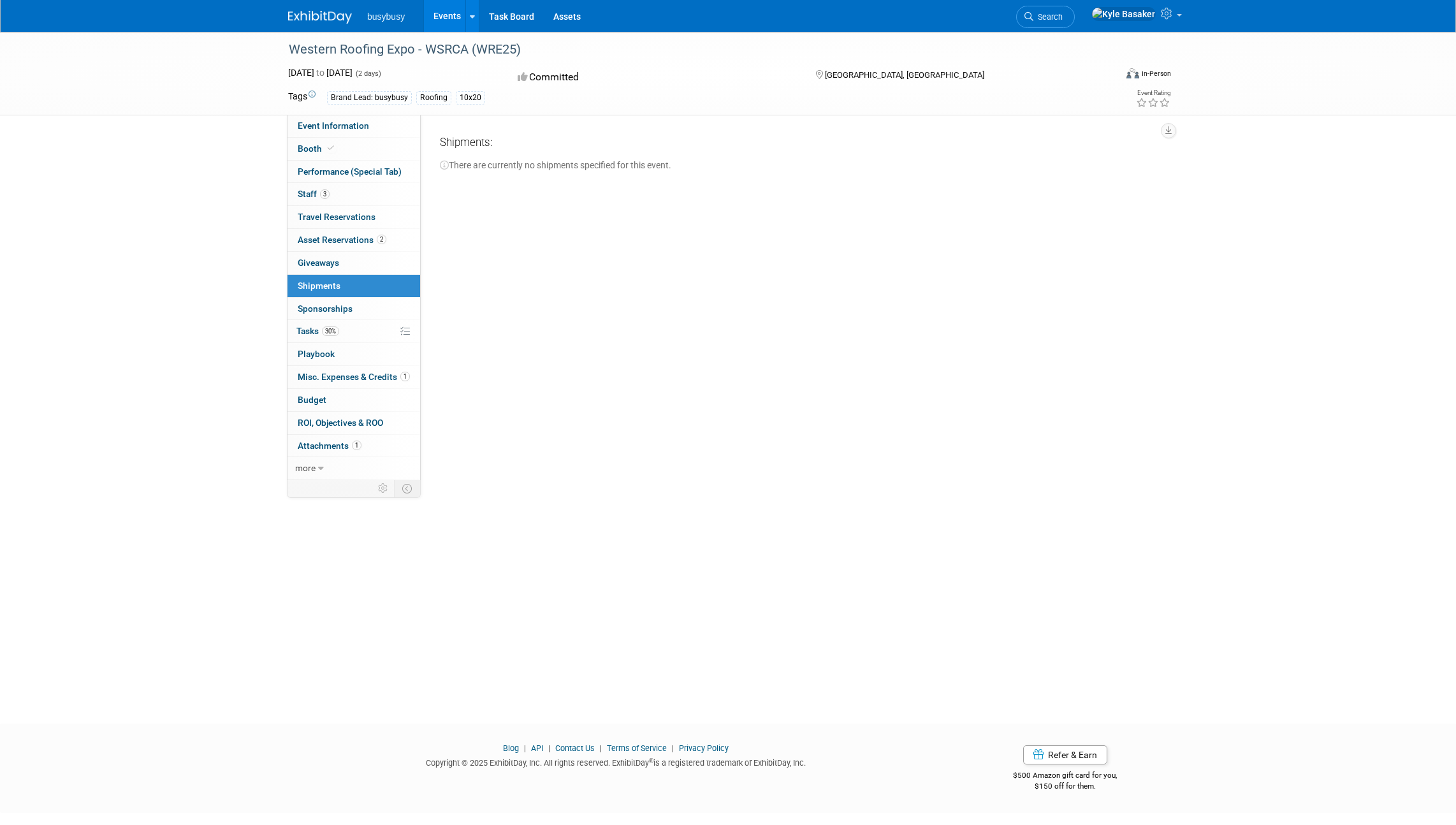
click at [343, 222] on span "Travel Reservations 0" at bounding box center [337, 216] width 78 height 10
